Goal: Task Accomplishment & Management: Use online tool/utility

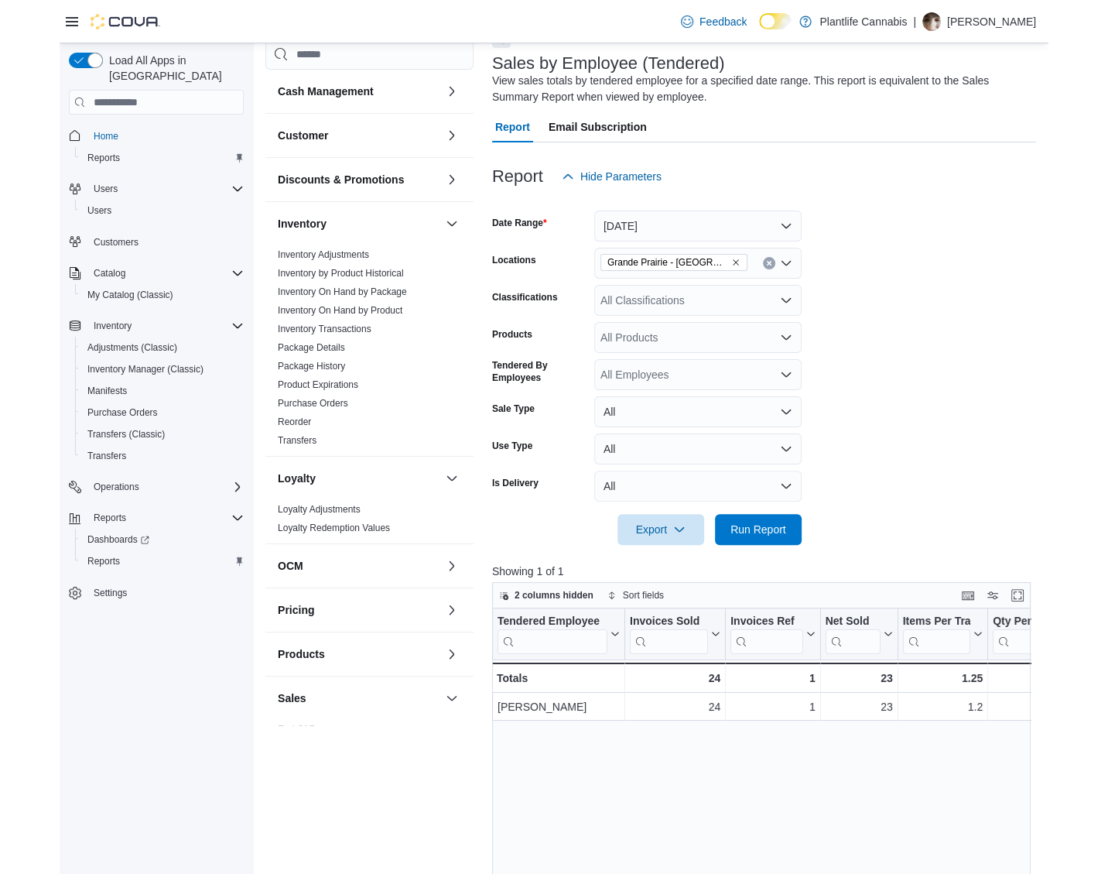
scroll to position [0, 54]
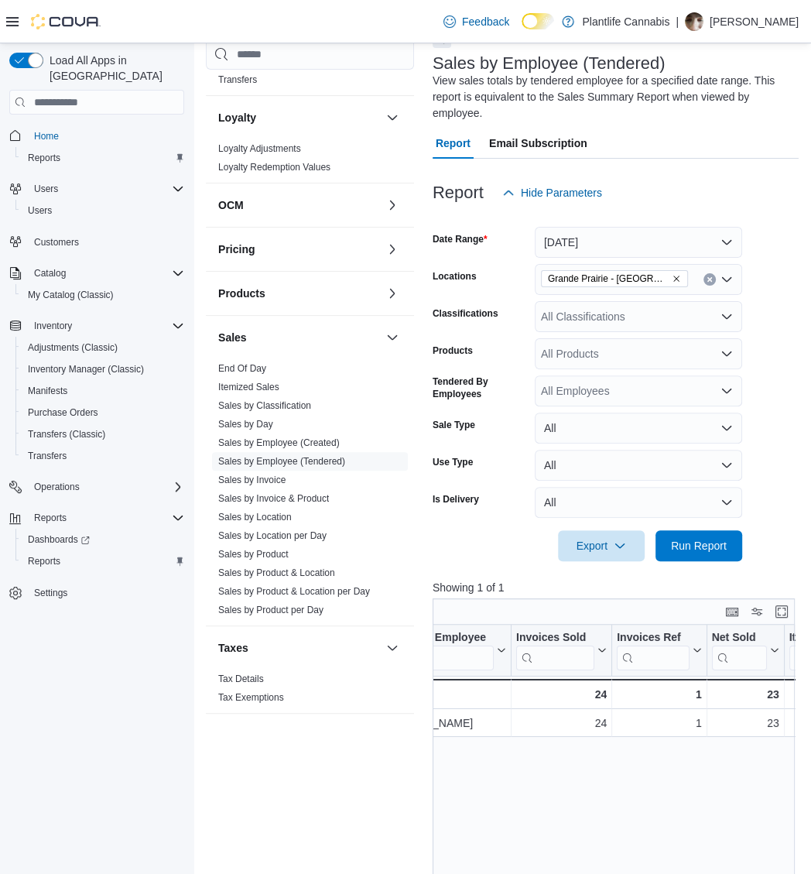
click at [804, 536] on div "Reports Feedback Cash Management Cash Management Cash Out Details Customer Cust…" at bounding box center [503, 631] width 618 height 1355
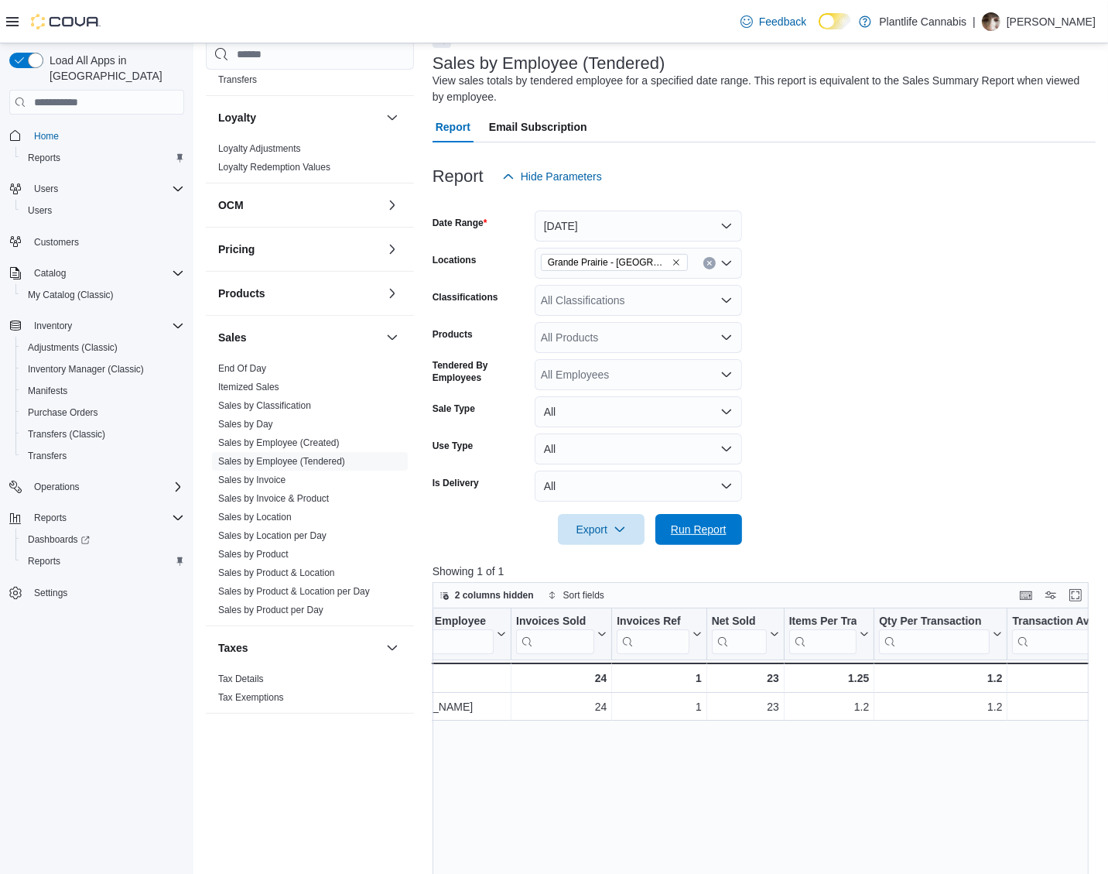
drag, startPoint x: 709, startPoint y: 526, endPoint x: 1040, endPoint y: 551, distance: 332.2
click at [709, 526] on span "Run Report" at bounding box center [699, 529] width 56 height 15
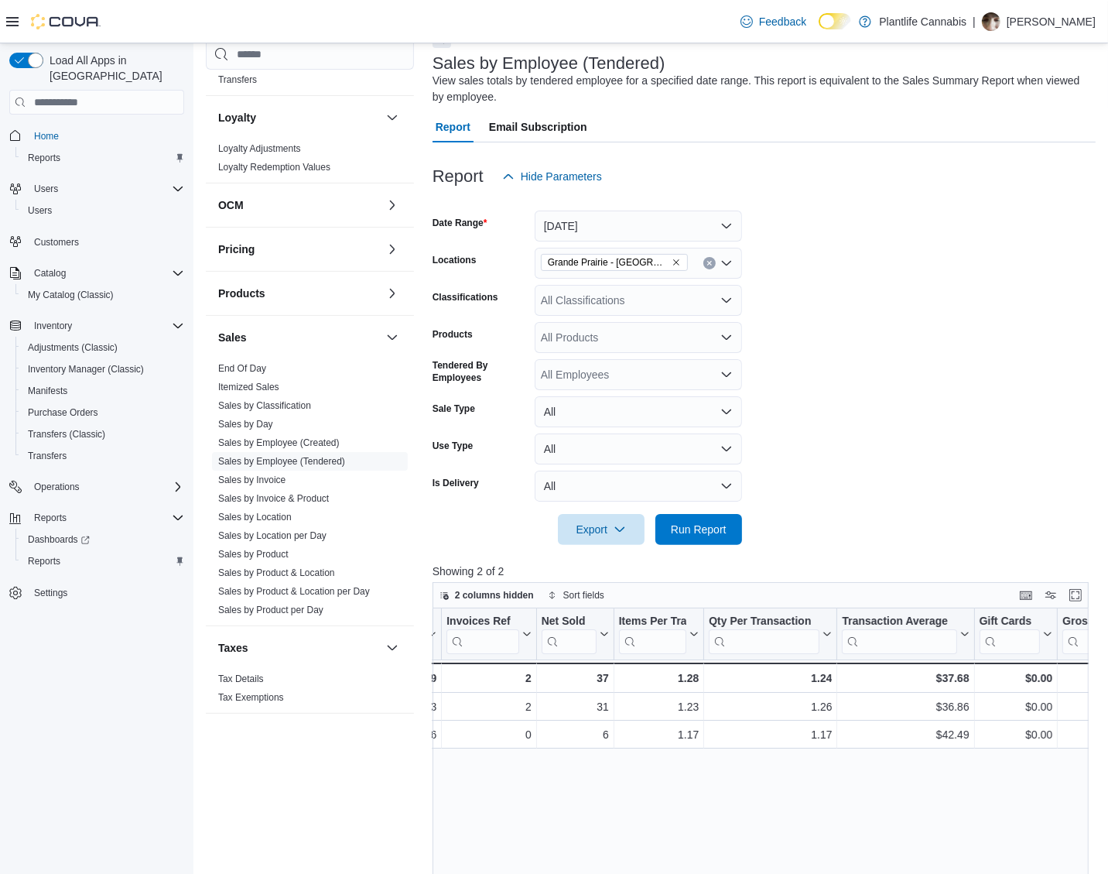
scroll to position [0, 0]
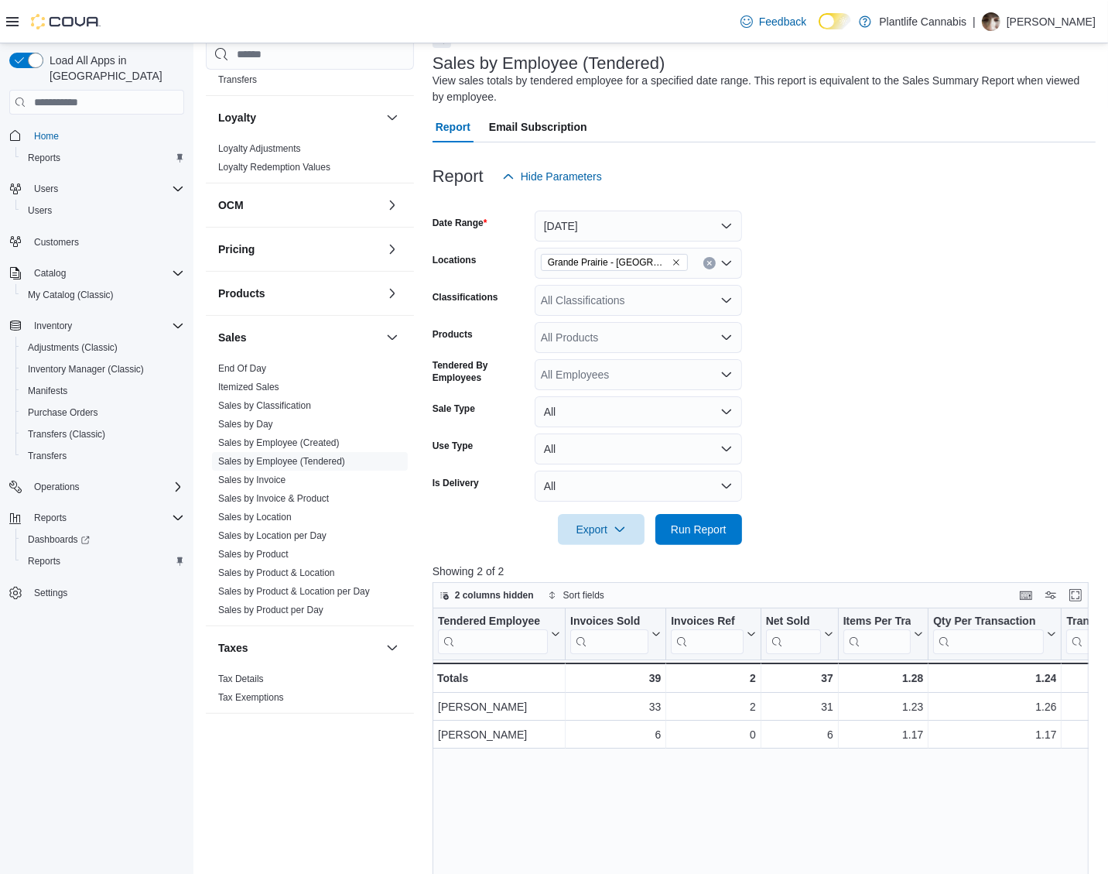
click at [587, 322] on div "All Products" at bounding box center [638, 337] width 207 height 31
type input "**"
click at [625, 303] on div "All Classifications" at bounding box center [638, 300] width 207 height 31
type input "**"
drag, startPoint x: 629, startPoint y: 331, endPoint x: 910, endPoint y: 355, distance: 282.7
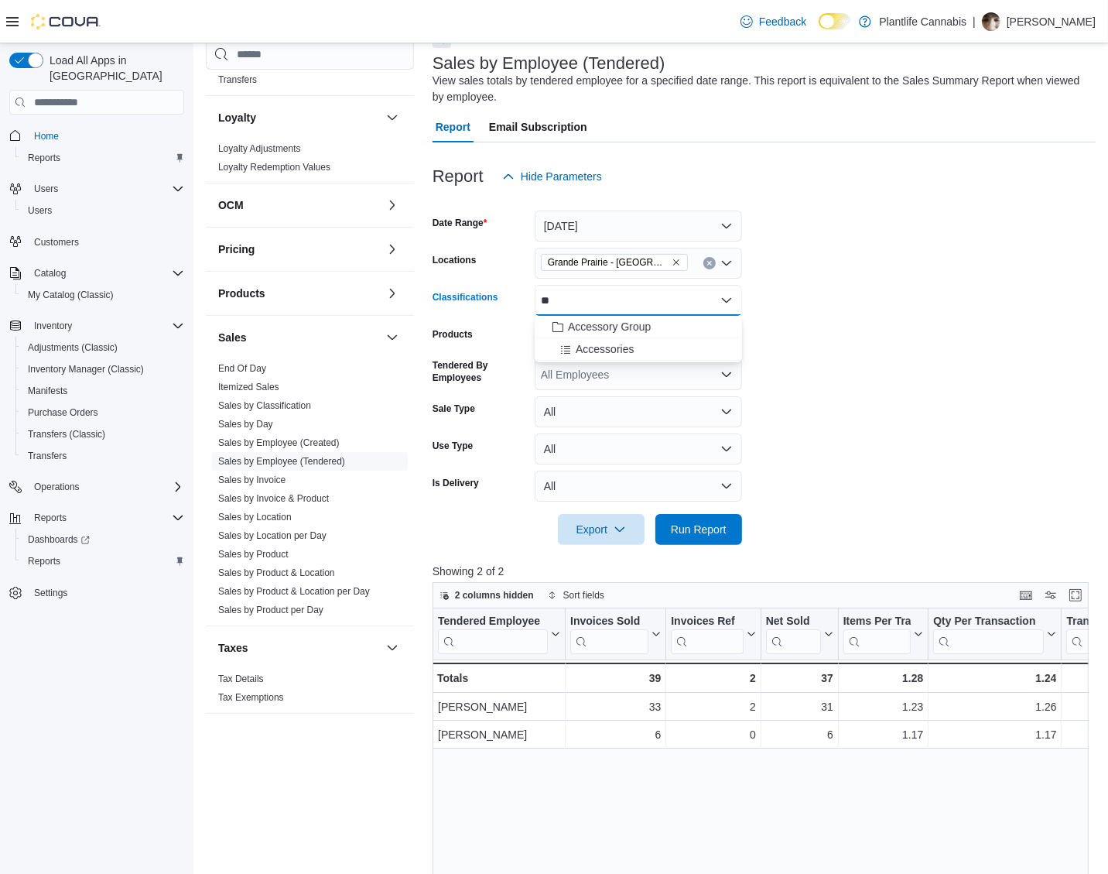
click at [632, 332] on span "Accessory Group" at bounding box center [609, 326] width 83 height 15
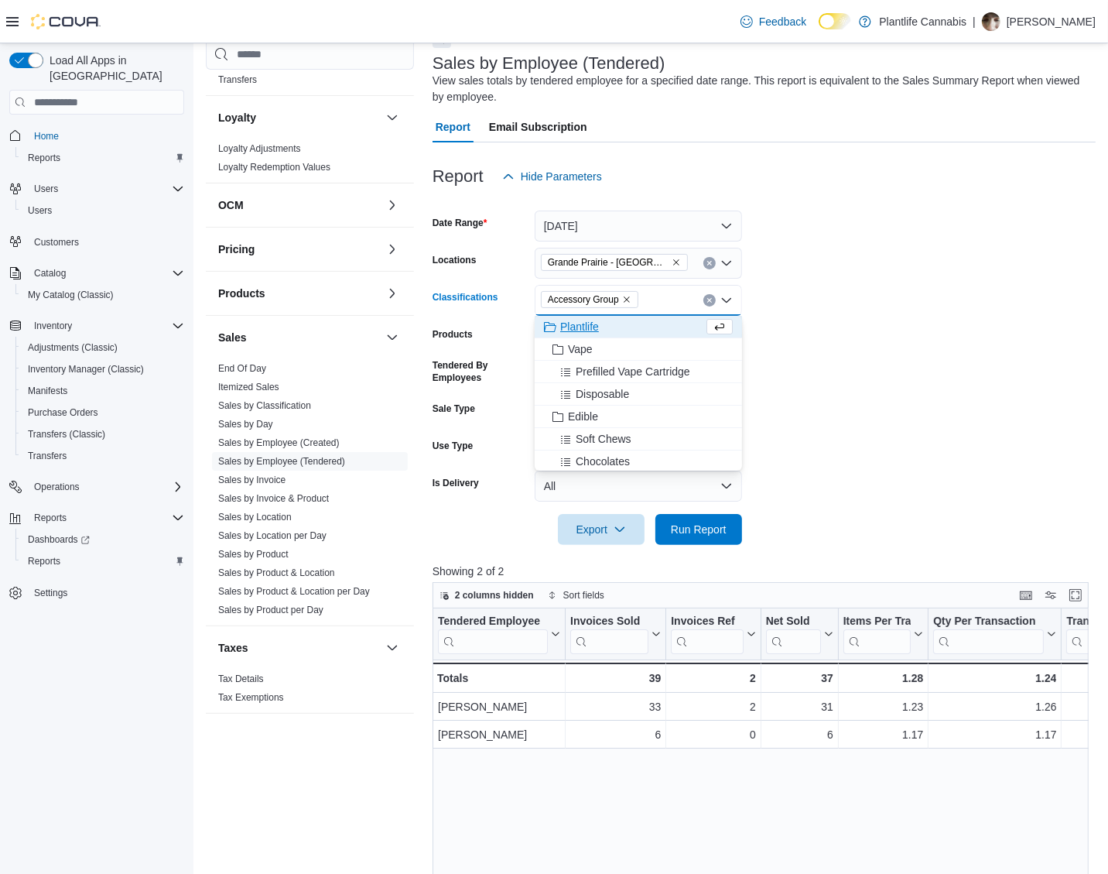
drag, startPoint x: 918, startPoint y: 355, endPoint x: 760, endPoint y: 505, distance: 217.9
click at [918, 355] on form "Date Range [DATE] Locations [GEOGRAPHIC_DATA] - [GEOGRAPHIC_DATA] Classificatio…" at bounding box center [764, 368] width 663 height 353
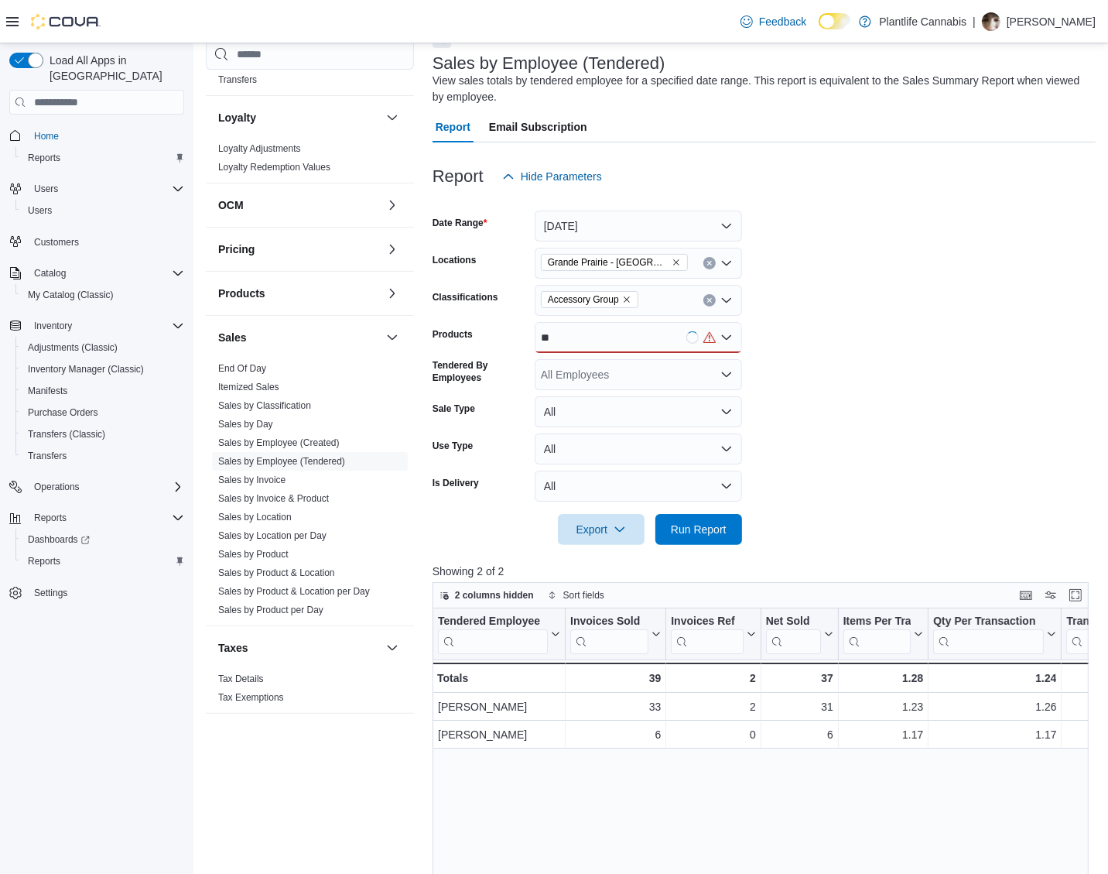
click at [687, 547] on div at bounding box center [764, 554] width 663 height 19
drag, startPoint x: 711, startPoint y: 530, endPoint x: 1027, endPoint y: 642, distance: 335.6
click at [711, 530] on span "Run Report" at bounding box center [699, 529] width 56 height 15
click at [263, 480] on link "Sales by Invoice" at bounding box center [251, 480] width 67 height 11
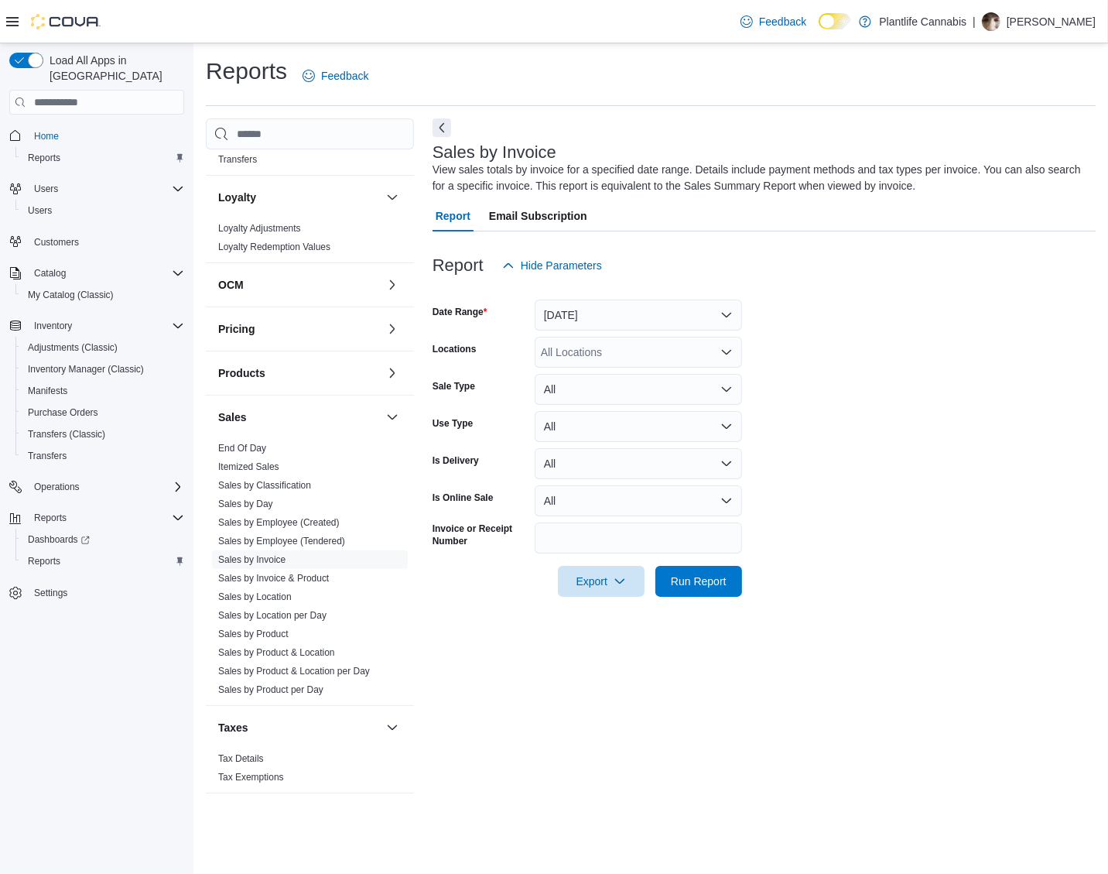
drag, startPoint x: 613, startPoint y: 277, endPoint x: 607, endPoint y: 329, distance: 52.2
click at [611, 288] on div "Report Hide Parameters Date Range [DATE] Locations All Locations Sale Type All …" at bounding box center [764, 423] width 663 height 384
click at [608, 328] on button "[DATE]" at bounding box center [638, 315] width 207 height 31
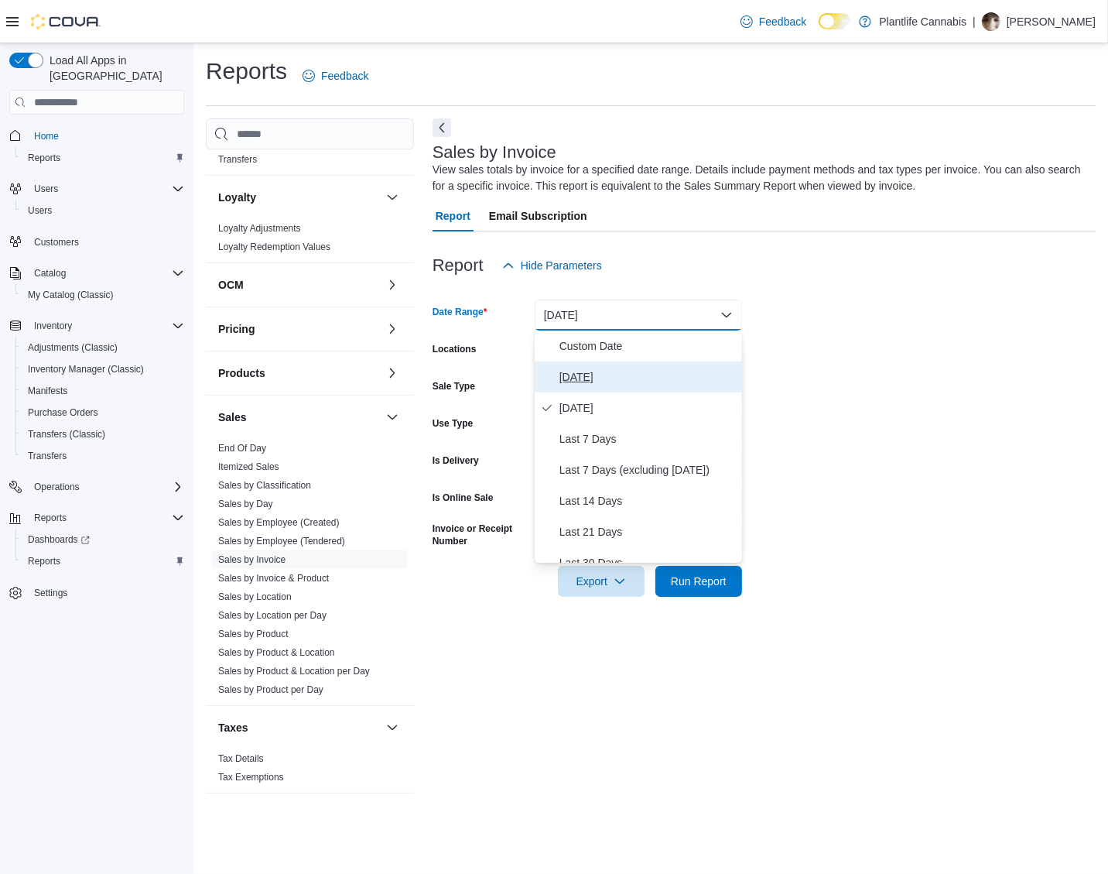
drag, startPoint x: 588, startPoint y: 387, endPoint x: 595, endPoint y: 378, distance: 12.1
click at [589, 385] on button "[DATE]" at bounding box center [638, 376] width 207 height 31
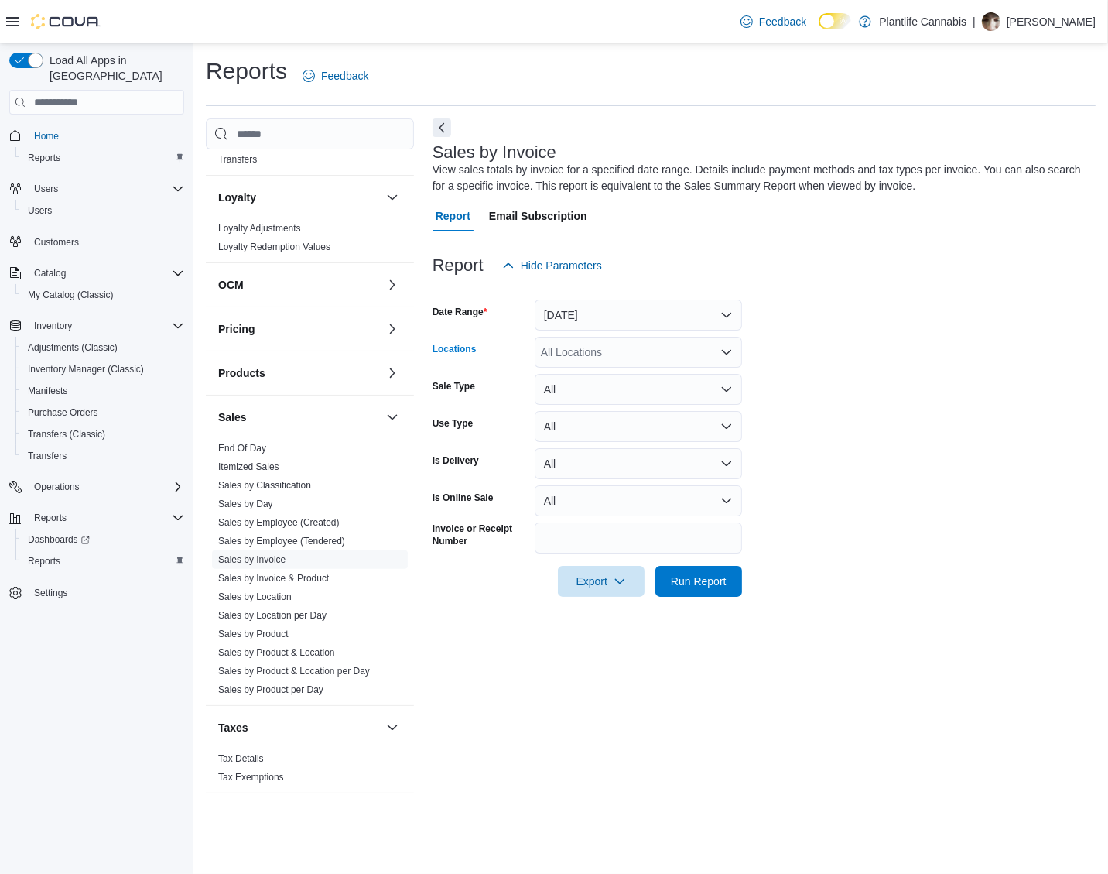
drag, startPoint x: 618, startPoint y: 339, endPoint x: 612, endPoint y: 346, distance: 8.8
click at [617, 339] on div "All Locations" at bounding box center [638, 352] width 207 height 31
type input "**********"
click at [626, 368] on button "Grande Prairie - [GEOGRAPHIC_DATA]" at bounding box center [638, 379] width 207 height 22
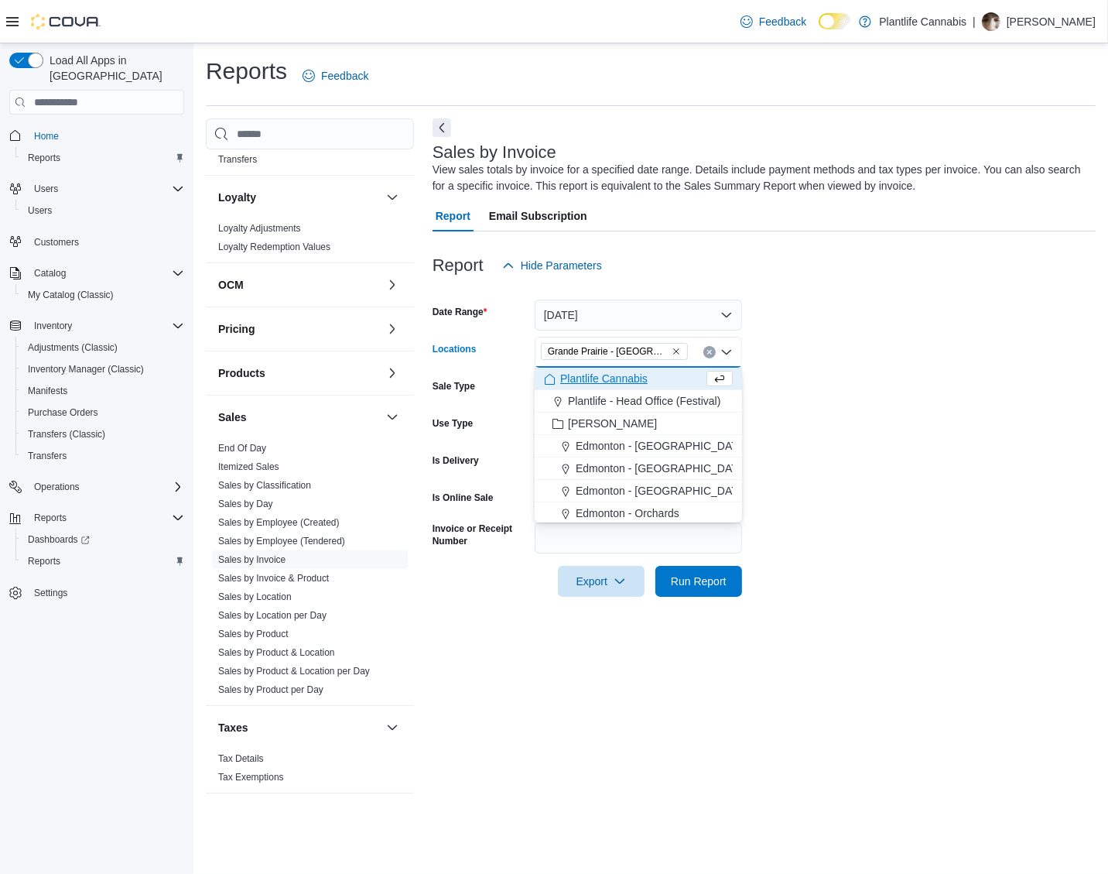
drag, startPoint x: 871, startPoint y: 415, endPoint x: 863, endPoint y: 420, distance: 9.0
click at [870, 415] on form "Date Range [DATE] Locations [GEOGRAPHIC_DATA] - [GEOGRAPHIC_DATA] Combo box. Se…" at bounding box center [764, 439] width 663 height 316
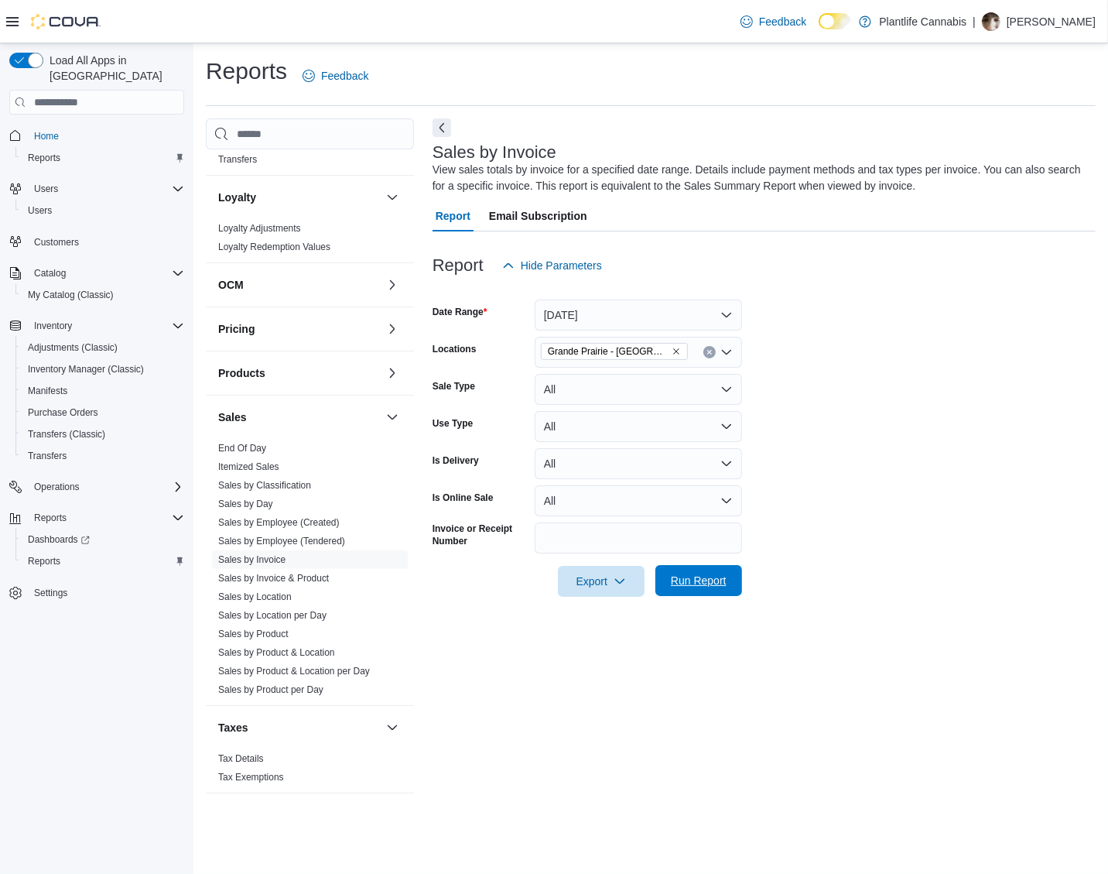
click at [722, 575] on span "Run Report" at bounding box center [699, 580] width 56 height 15
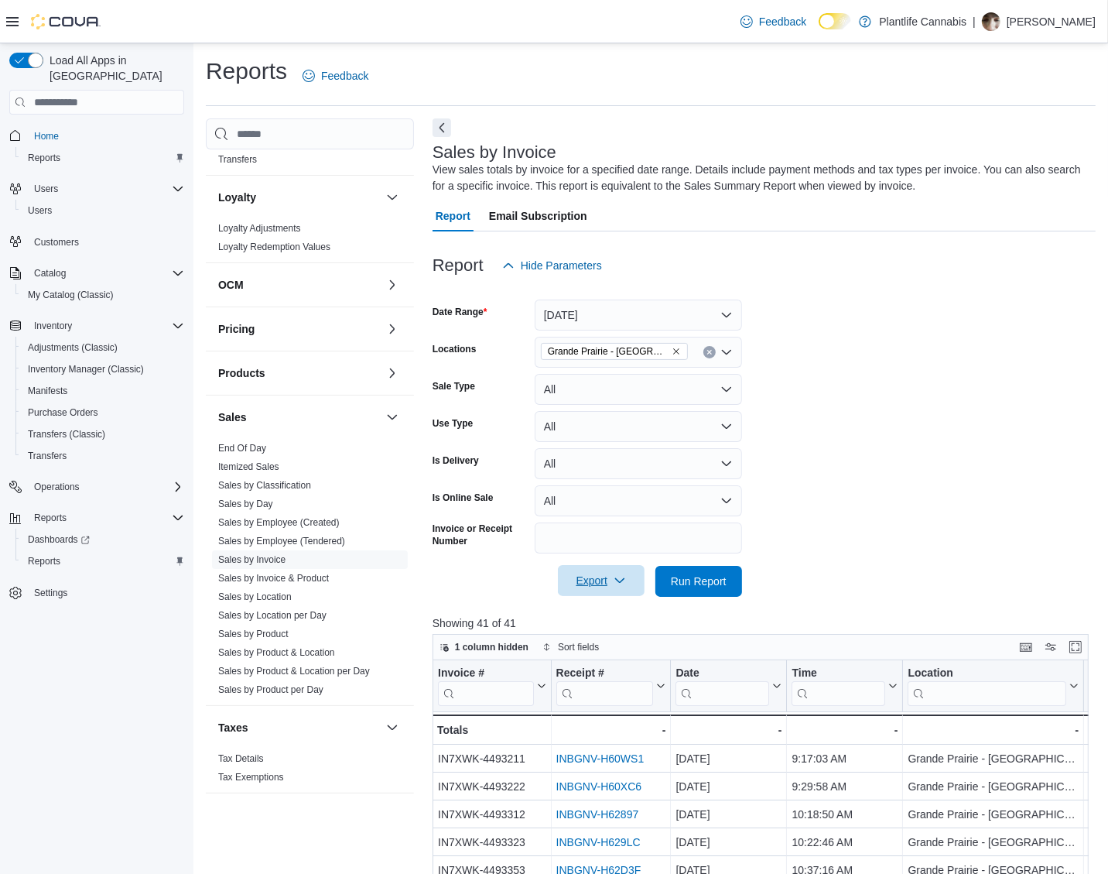
scroll to position [19, 0]
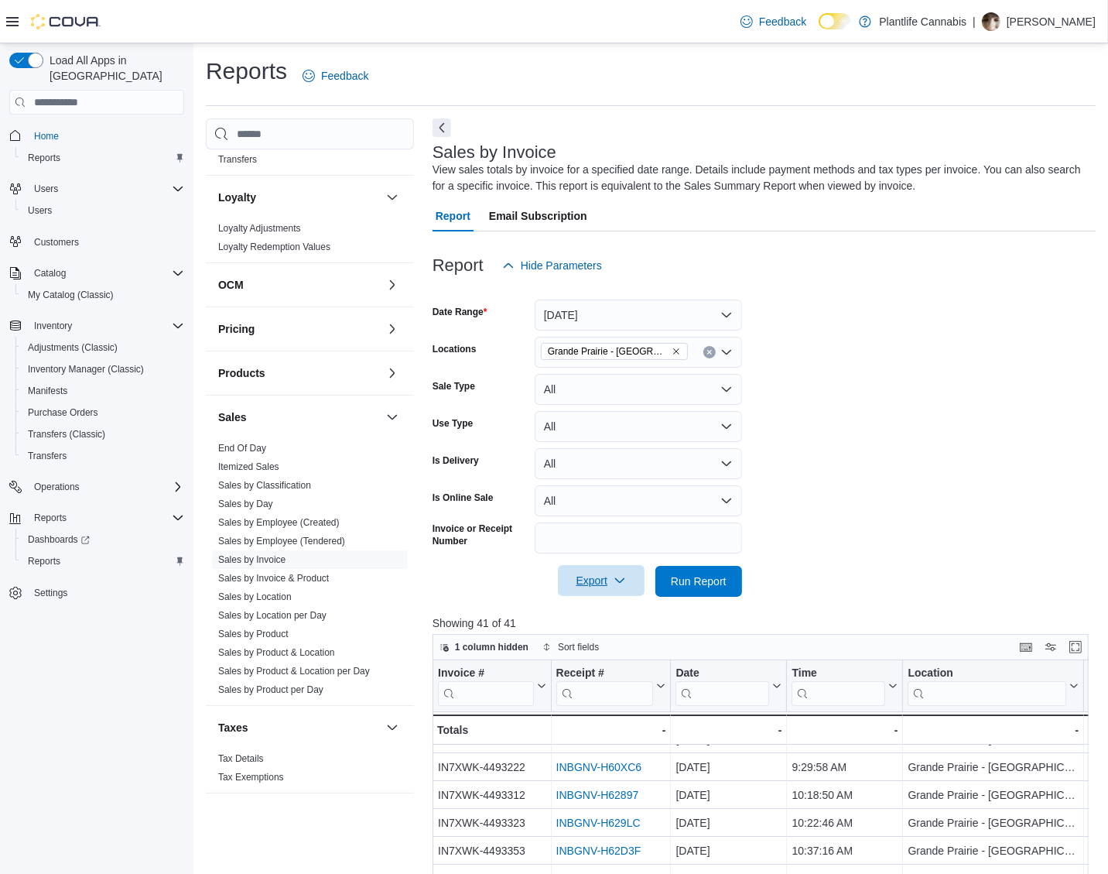
drag, startPoint x: 591, startPoint y: 579, endPoint x: 605, endPoint y: 584, distance: 14.0
click at [591, 579] on span "Export" at bounding box center [601, 580] width 68 height 31
click at [610, 597] on button "Export to Excel" at bounding box center [602, 612] width 88 height 31
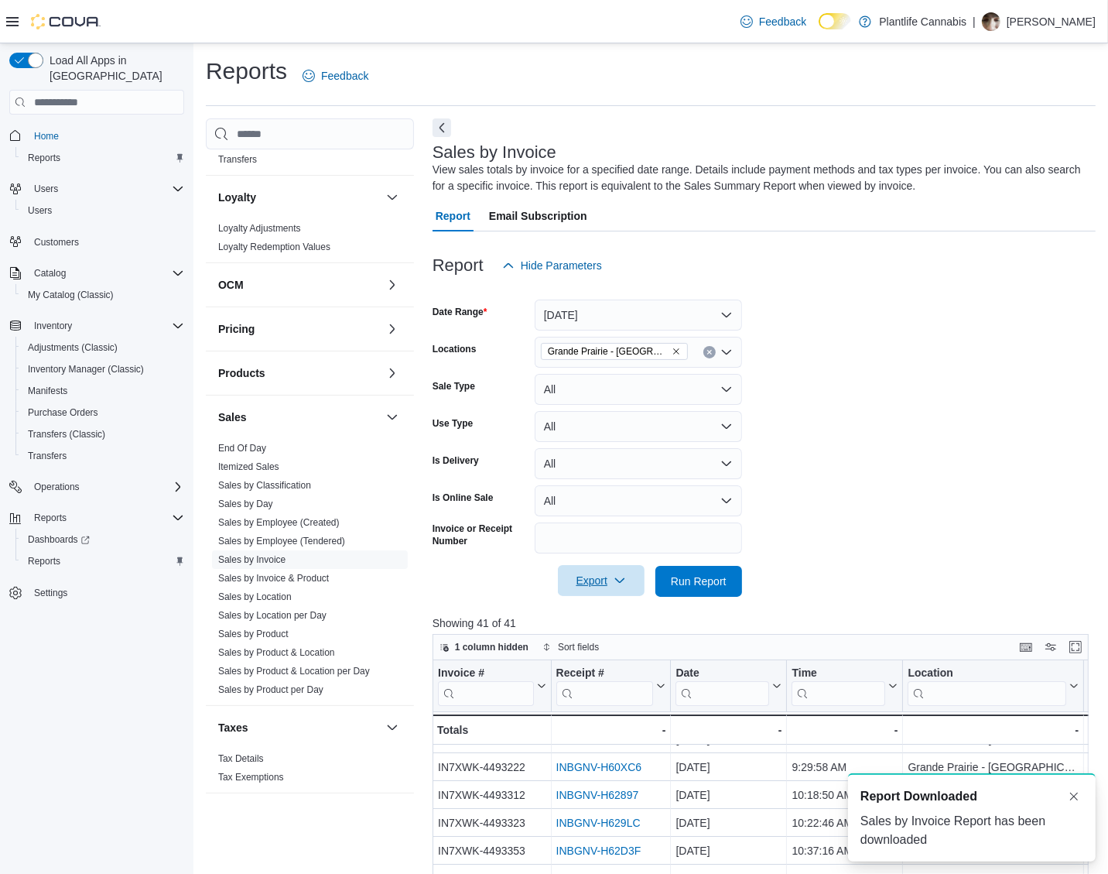
scroll to position [0, 0]
